Goal: Use online tool/utility: Utilize a website feature to perform a specific function

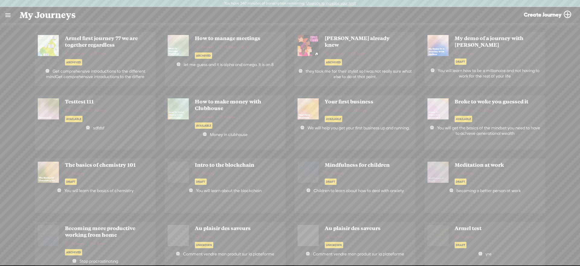
click at [7, 19] on link at bounding box center [8, 15] width 16 height 16
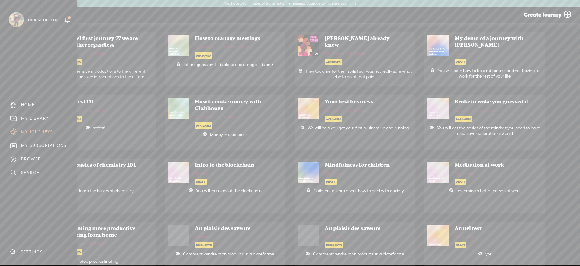
click at [26, 118] on div "MY LIBRARY" at bounding box center [35, 118] width 28 height 5
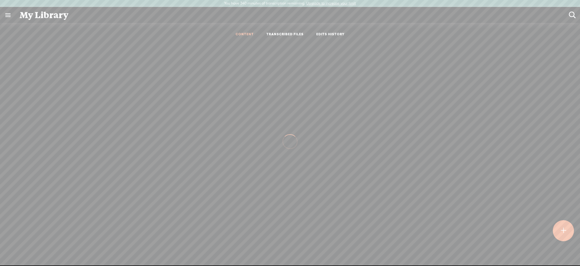
click at [281, 30] on ul "CONTENT TRANSCRIBED FILES EDITS HISTORY" at bounding box center [290, 34] width 160 height 14
drag, startPoint x: 281, startPoint y: 36, endPoint x: 284, endPoint y: 38, distance: 4.1
click at [281, 36] on link "TRANSCRIBED FILES" at bounding box center [284, 34] width 37 height 5
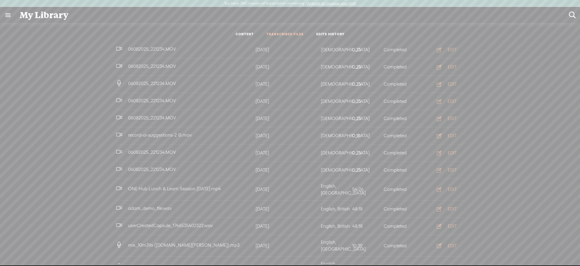
scroll to position [264, 0]
click at [451, 184] on div "EDIT" at bounding box center [452, 187] width 9 height 6
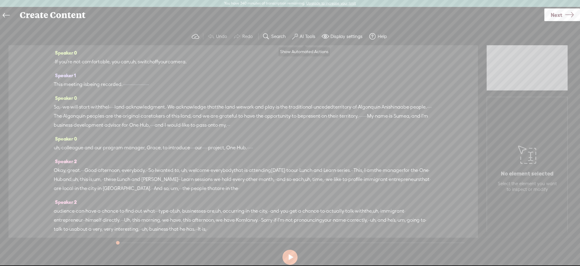
click at [297, 40] on button "AI Tools" at bounding box center [305, 37] width 30 height 12
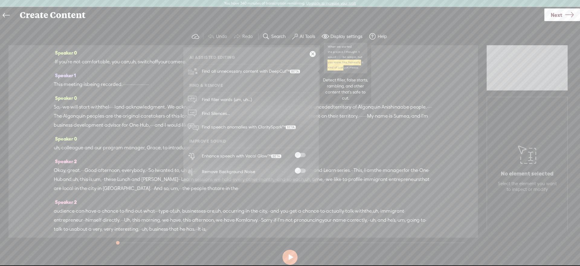
drag, startPoint x: 279, startPoint y: 70, endPoint x: 386, endPoint y: 12, distance: 121.7
click at [279, 70] on span "Find all unnecessary content with DeepCut™" at bounding box center [251, 71] width 102 height 14
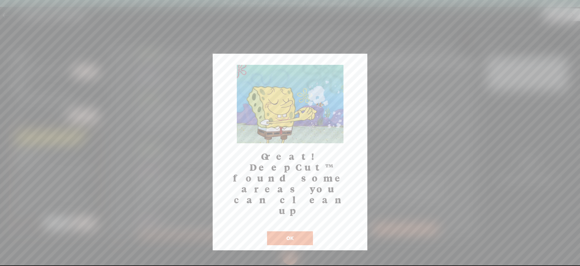
click at [278, 232] on button "OK" at bounding box center [290, 239] width 46 height 14
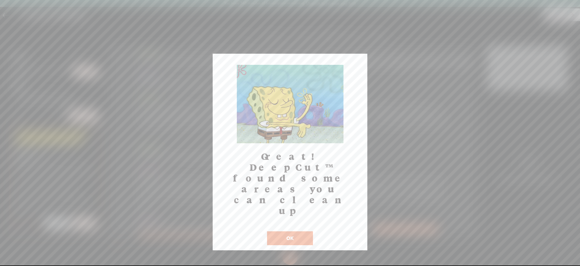
scroll to position [180, 0]
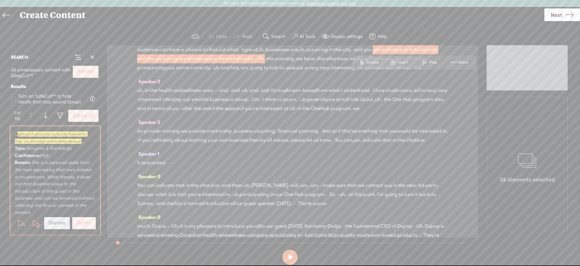
click at [94, 74] on label "Refresh" at bounding box center [85, 72] width 17 height 6
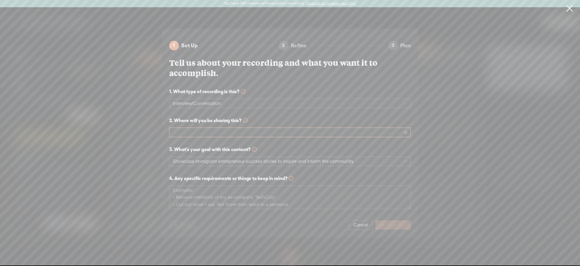
click at [275, 135] on span at bounding box center [290, 132] width 234 height 9
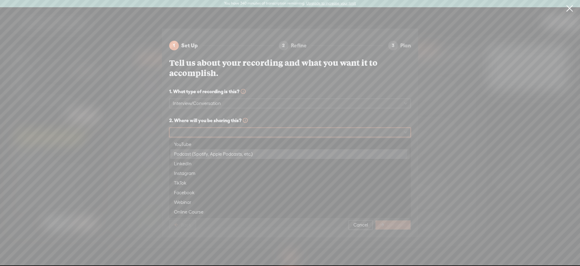
click at [244, 156] on div "Podcast (Spotify, Apple Podcasts, etc.)" at bounding box center [290, 154] width 232 height 7
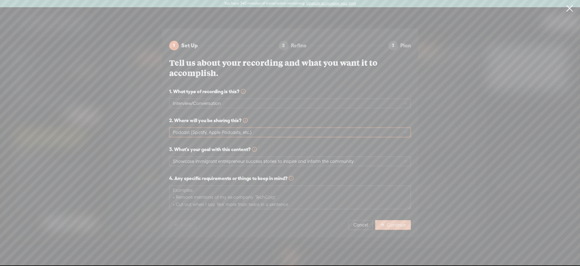
click at [390, 222] on span "Continue" at bounding box center [396, 225] width 19 height 6
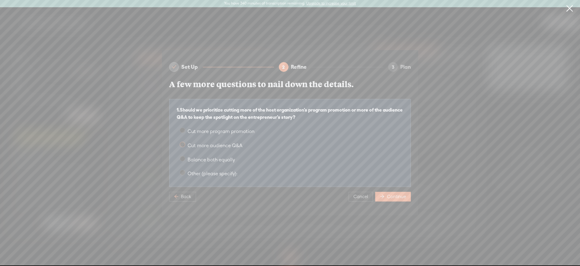
click at [209, 146] on span "Cut more audience Q&A" at bounding box center [214, 146] width 59 height 6
click at [185, 146] on input "Cut more audience Q&A" at bounding box center [182, 144] width 5 height 5
radio input "true"
click at [214, 158] on span "Balance both equally" at bounding box center [211, 160] width 52 height 6
click at [185, 158] on input "Balance both equally" at bounding box center [182, 158] width 5 height 5
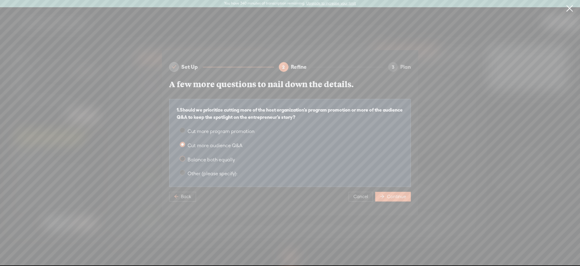
radio input "true"
click at [394, 199] on span "Continue" at bounding box center [396, 197] width 19 height 6
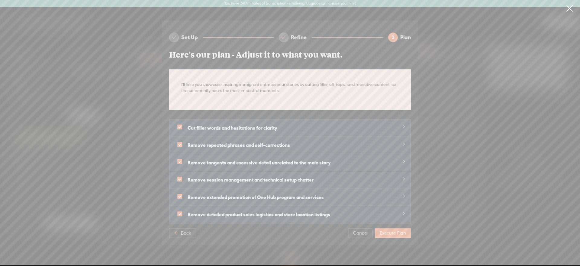
click at [393, 233] on span "Execute Plan" at bounding box center [393, 233] width 26 height 6
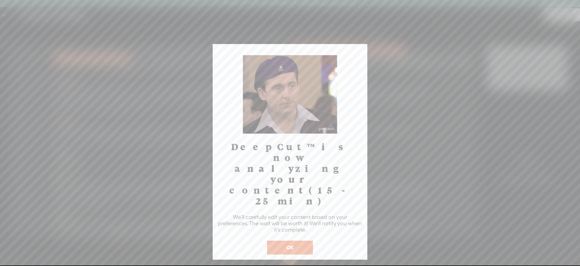
drag, startPoint x: 306, startPoint y: 199, endPoint x: 481, endPoint y: 15, distance: 253.4
click at [306, 241] on button "OK" at bounding box center [290, 248] width 46 height 14
